Goal: Find specific page/section: Find specific page/section

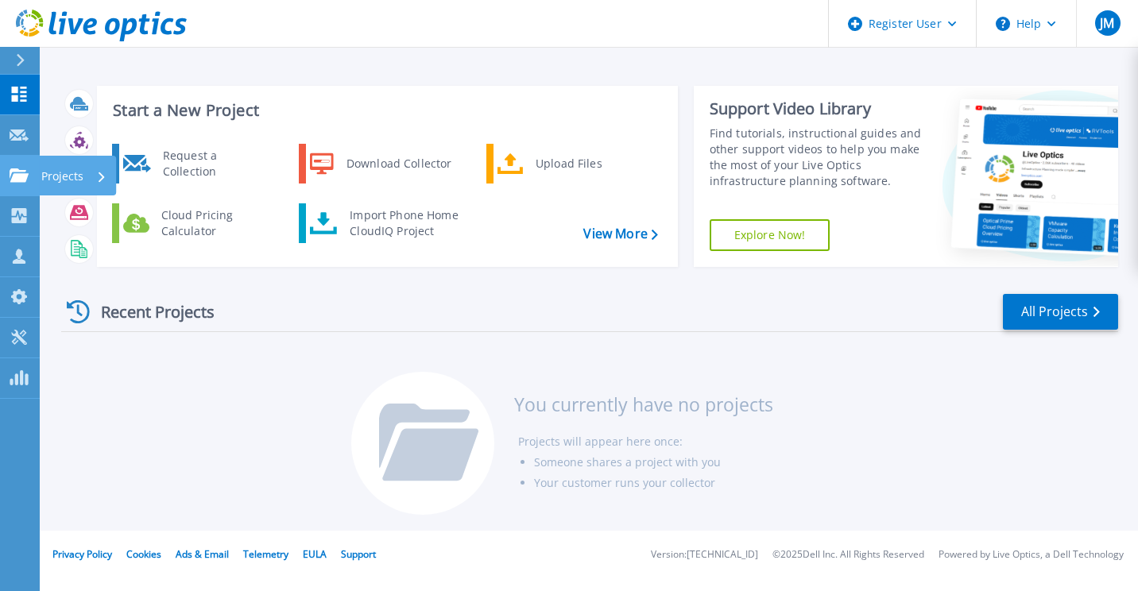
click at [21, 173] on icon at bounding box center [19, 175] width 19 height 14
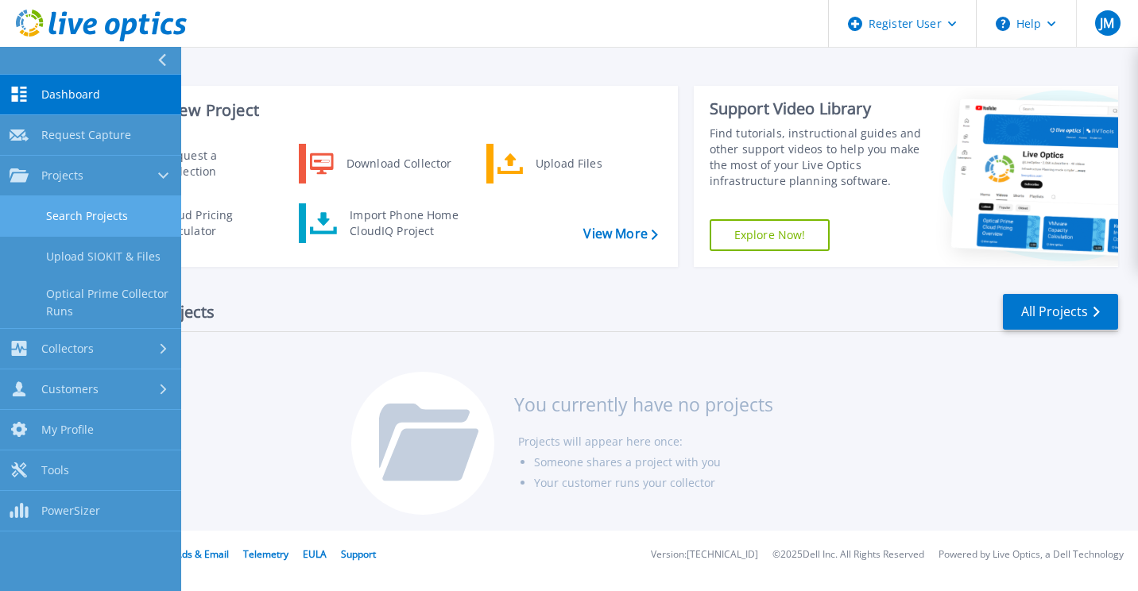
click at [91, 225] on link "Search Projects" at bounding box center [90, 216] width 181 height 41
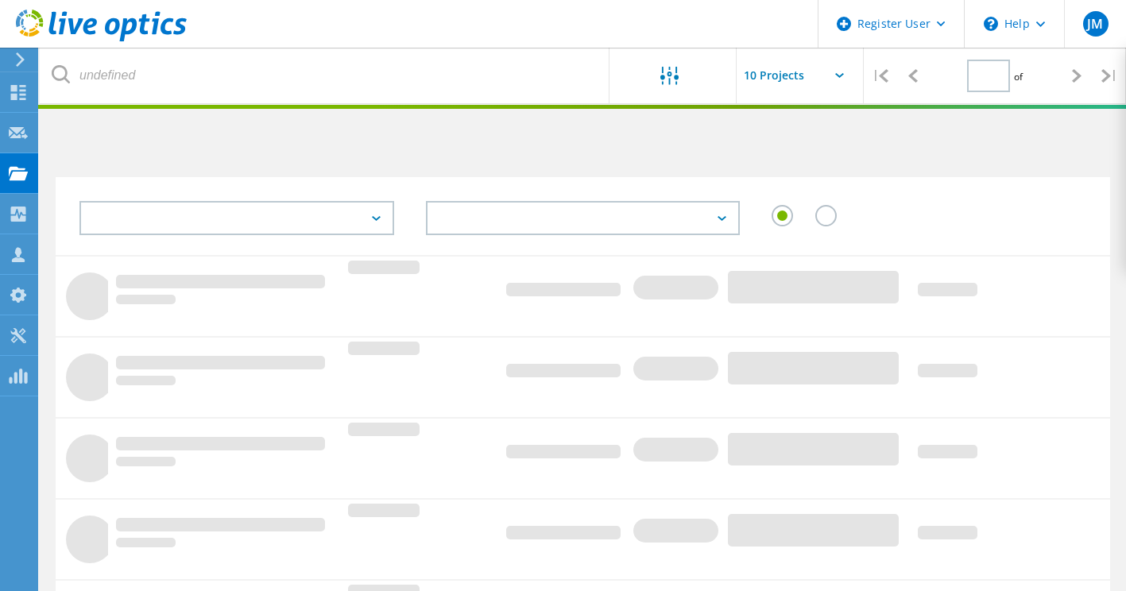
type input "1"
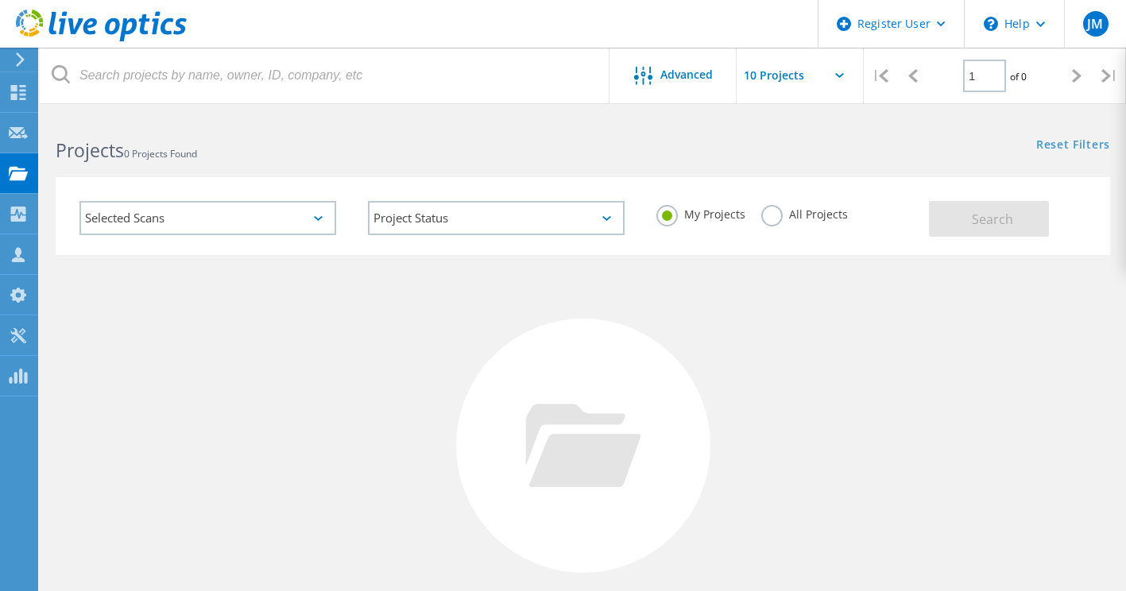
click at [315, 215] on div "Selected Scans" at bounding box center [207, 218] width 257 height 34
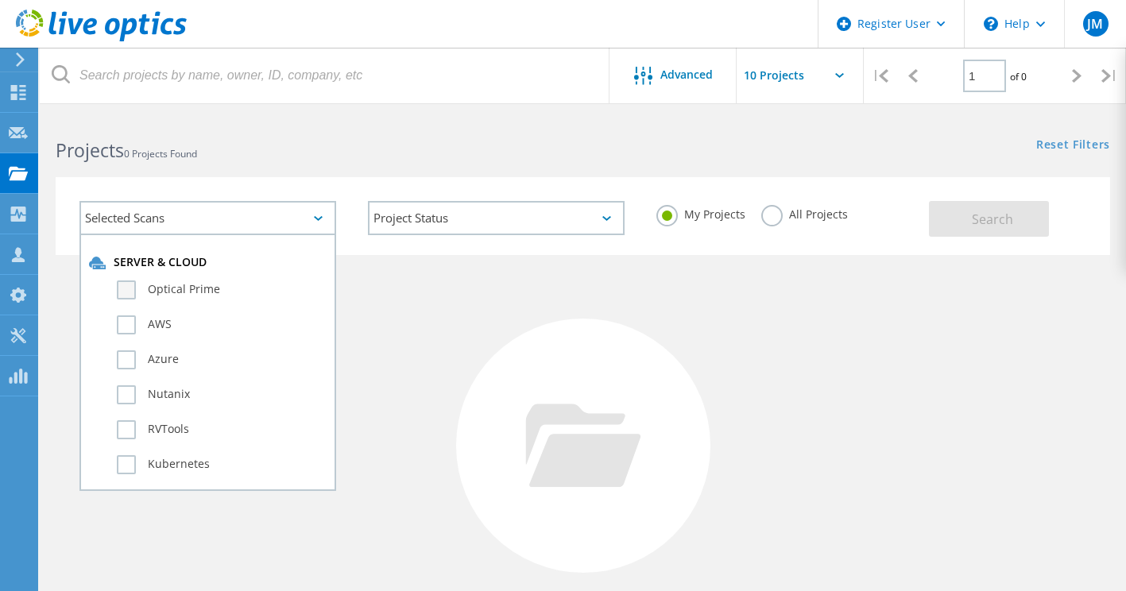
click at [130, 292] on label "Optical Prime" at bounding box center [222, 289] width 210 height 19
click at [0, 0] on input "Optical Prime" at bounding box center [0, 0] width 0 height 0
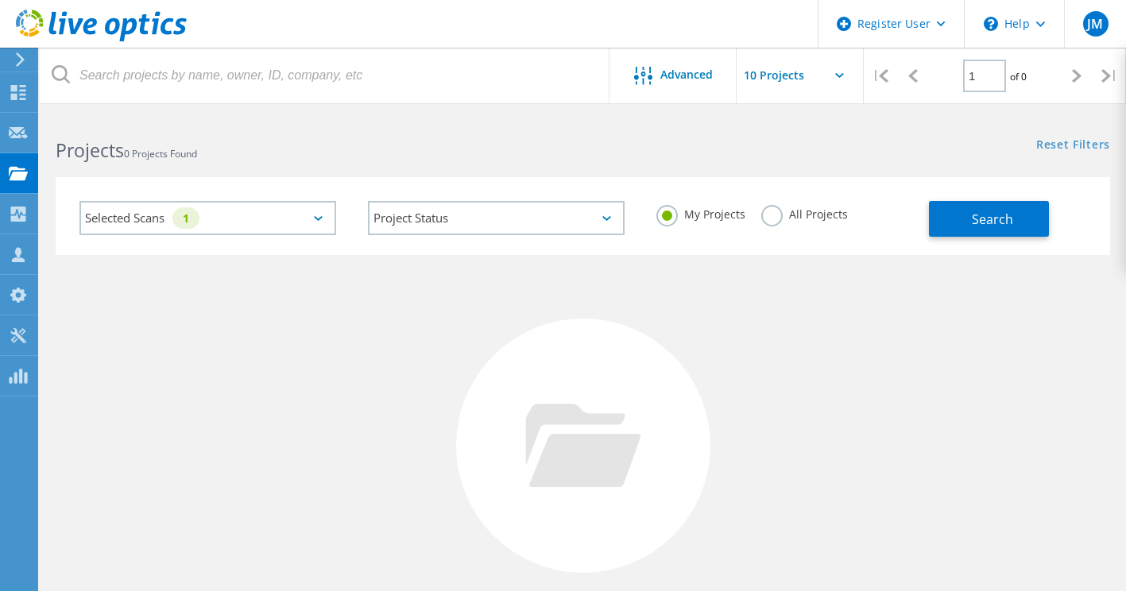
drag, startPoint x: 995, startPoint y: 217, endPoint x: 748, endPoint y: 237, distance: 247.9
click at [748, 237] on div "Selected Scans 1 Project Status In Progress Complete Published Anonymous Archiv…" at bounding box center [583, 216] width 1054 height 78
click at [765, 214] on label "All Projects" at bounding box center [804, 212] width 87 height 15
click at [0, 0] on input "All Projects" at bounding box center [0, 0] width 0 height 0
click at [976, 217] on span "Search" at bounding box center [992, 219] width 41 height 17
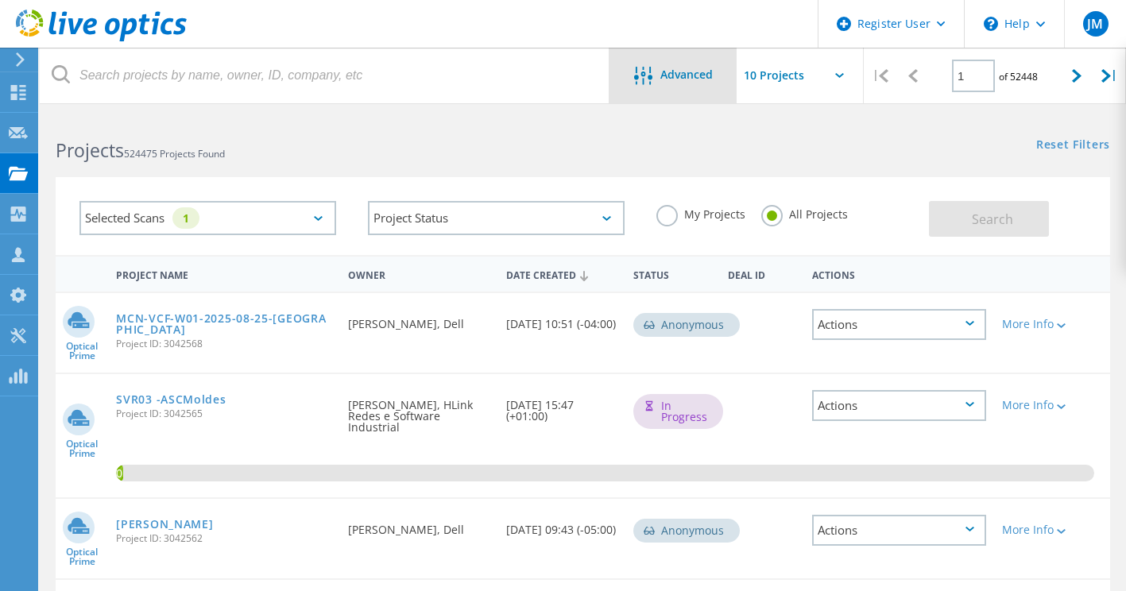
click at [693, 79] on span "Advanced" at bounding box center [686, 74] width 52 height 11
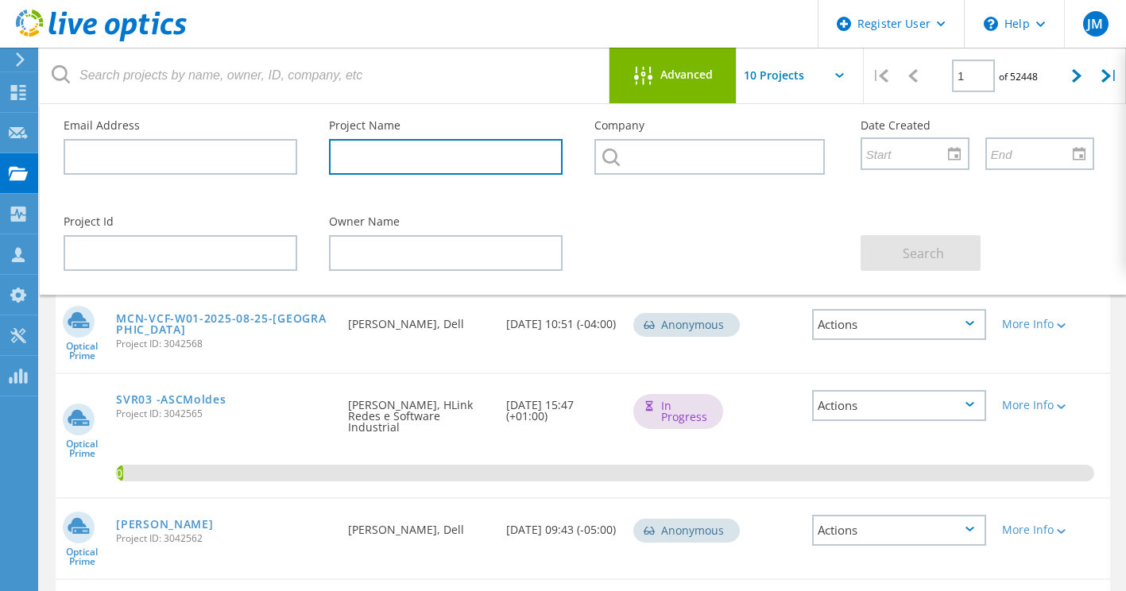
click at [408, 153] on input "text" at bounding box center [446, 157] width 234 height 36
type input "equilend"
